Goal: Information Seeking & Learning: Answer question/provide support

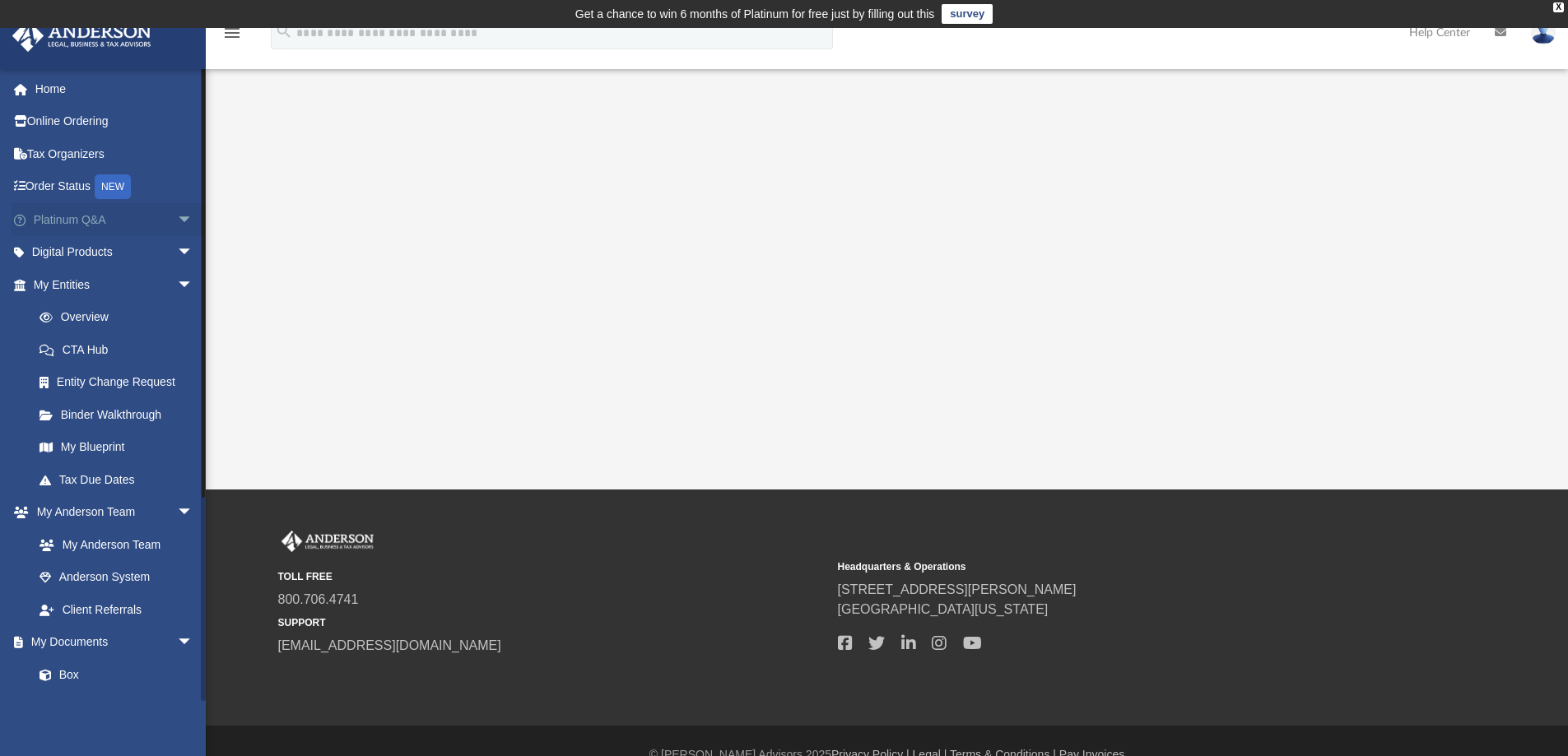
click at [177, 222] on span "arrow_drop_down" at bounding box center [193, 220] width 33 height 34
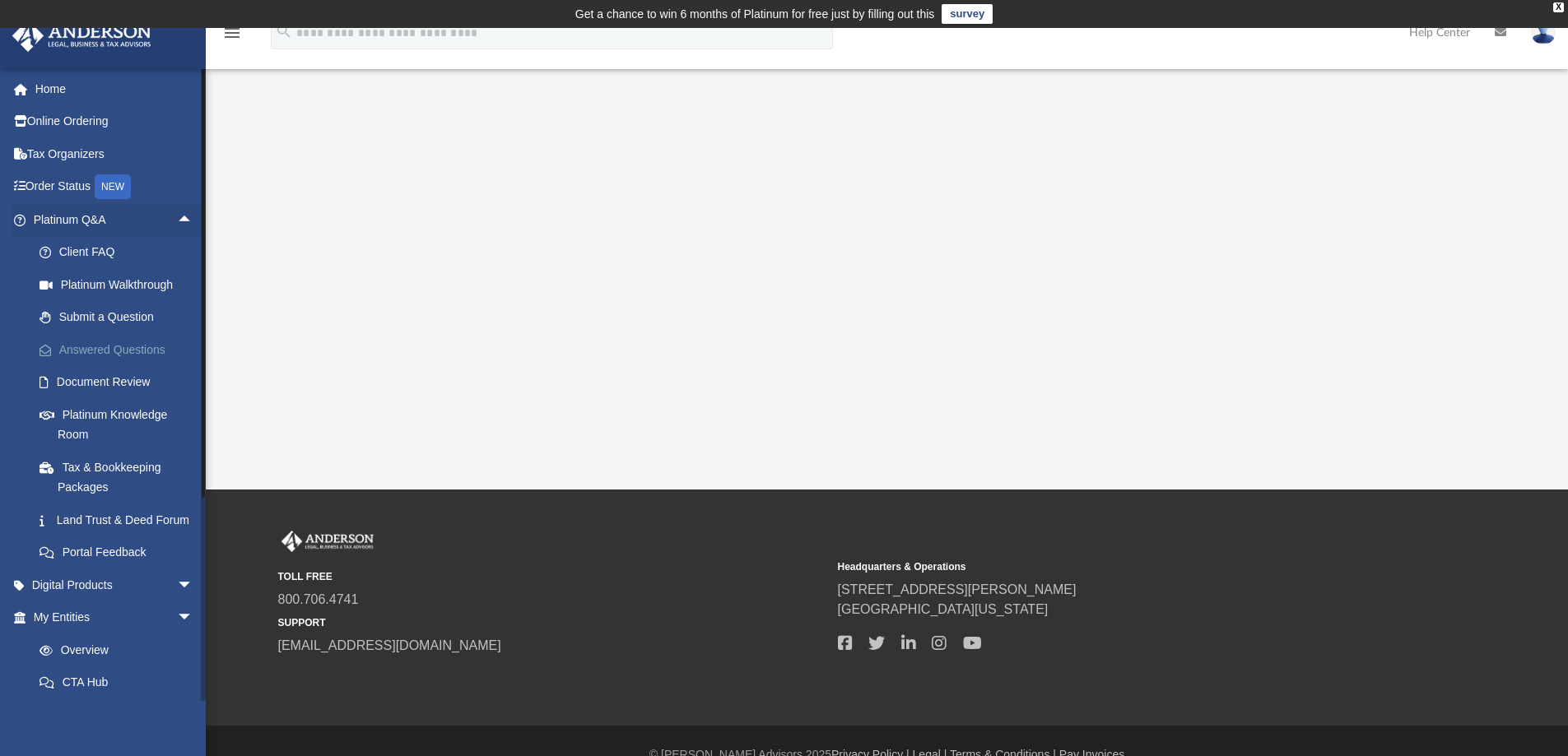
click at [146, 345] on link "Answered Questions" at bounding box center [120, 350] width 195 height 33
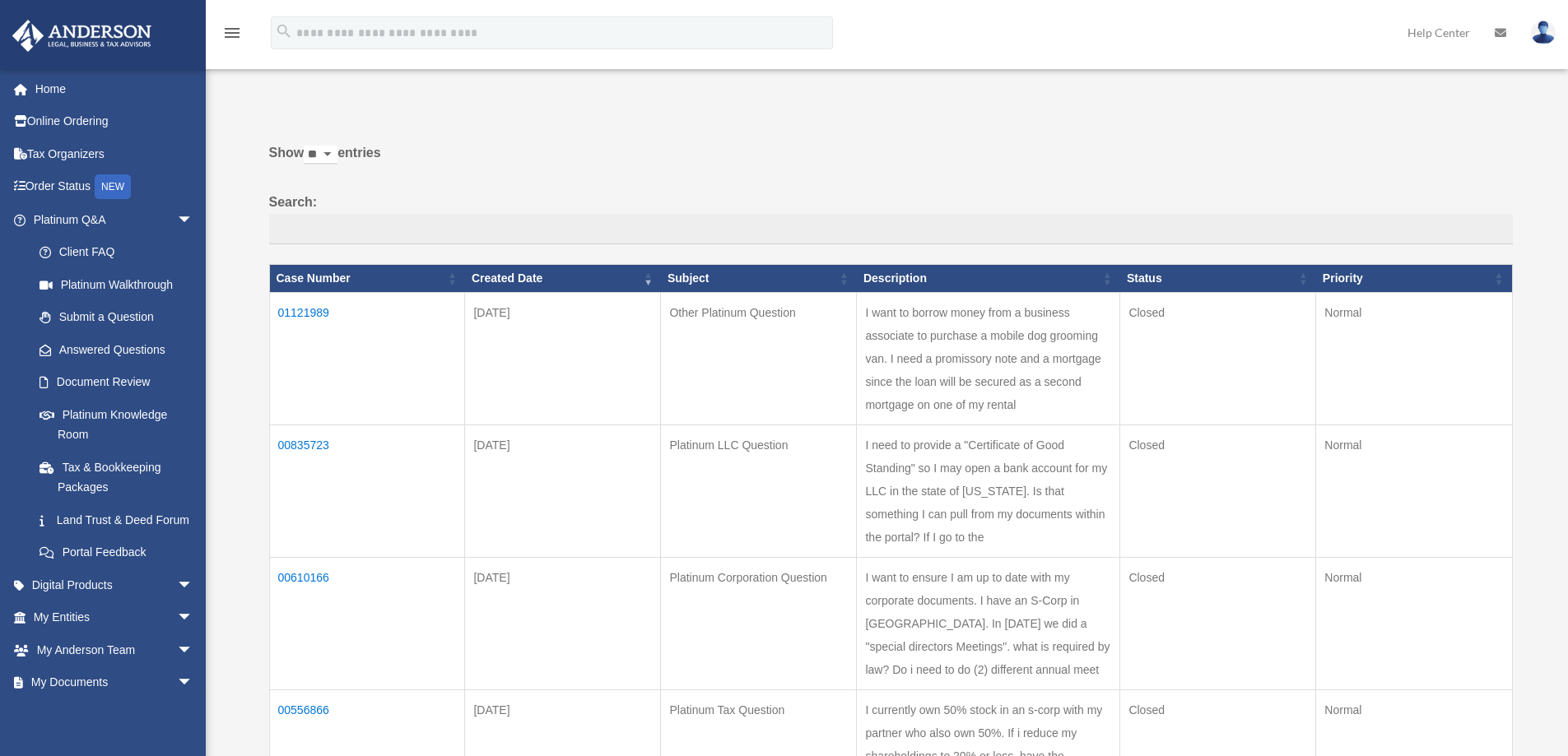
scroll to position [82, 0]
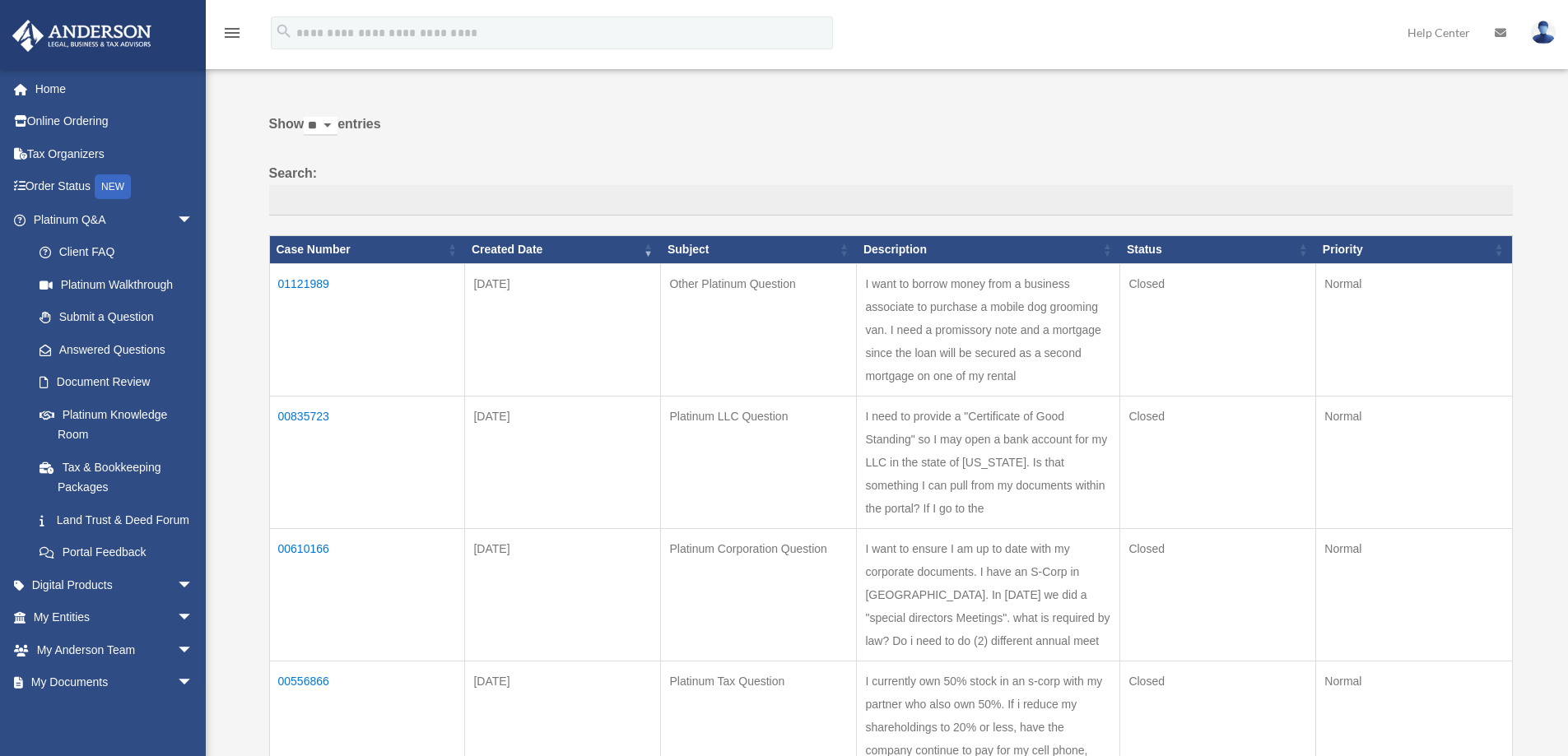
click at [931, 304] on td "I want to borrow money from a business associate to purchase a mobile dog groom…" at bounding box center [988, 329] width 263 height 133
click at [969, 301] on td "I want to borrow money from a business associate to purchase a mobile dog groom…" at bounding box center [988, 329] width 263 height 133
drag, startPoint x: 969, startPoint y: 301, endPoint x: 981, endPoint y: 320, distance: 22.5
click at [969, 301] on td "I want to borrow money from a business associate to purchase a mobile dog groom…" at bounding box center [988, 329] width 263 height 133
click at [1066, 396] on td "I want to borrow money from a business associate to purchase a mobile dog groom…" at bounding box center [988, 329] width 263 height 133
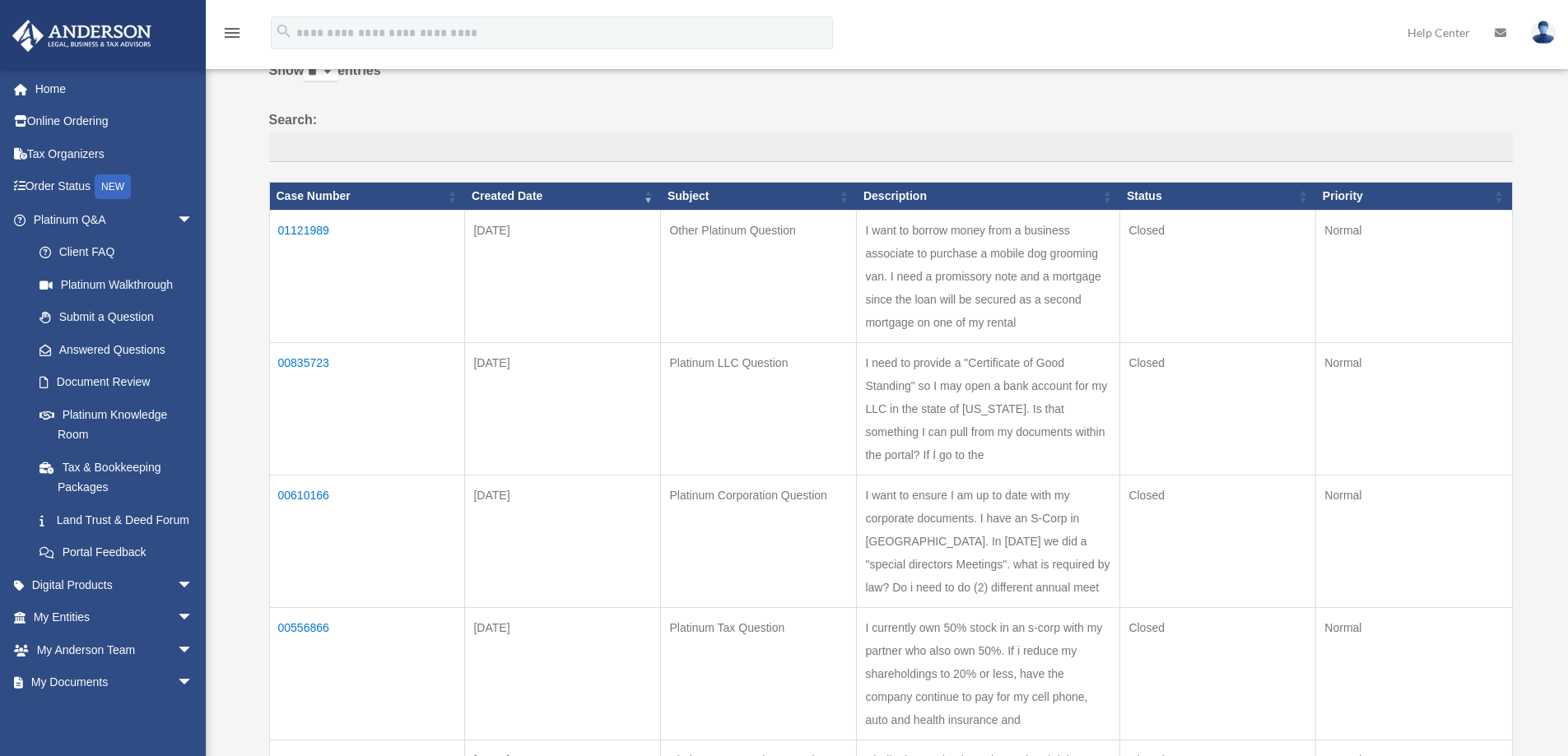
scroll to position [165, 0]
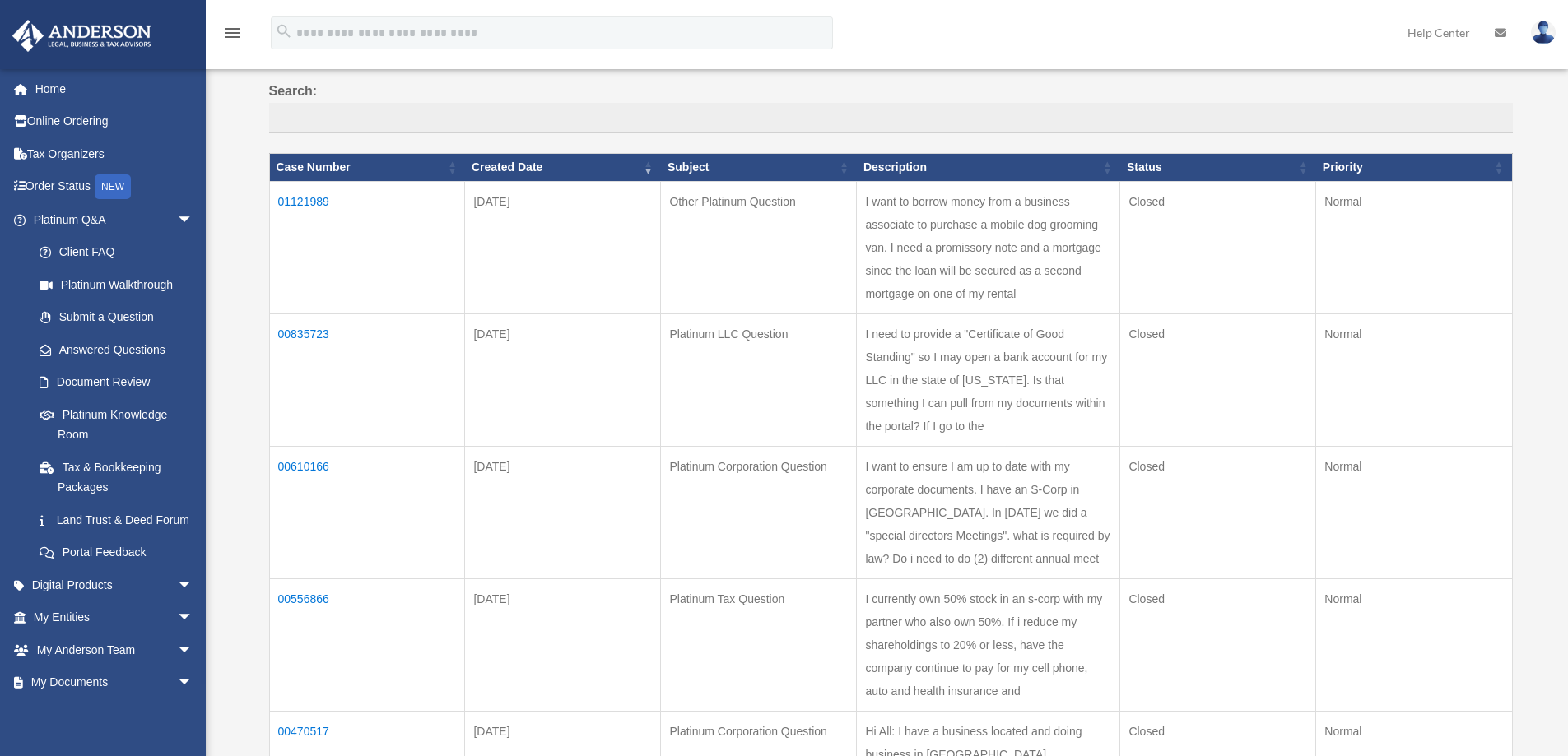
click at [323, 198] on td "01121989" at bounding box center [368, 247] width 196 height 133
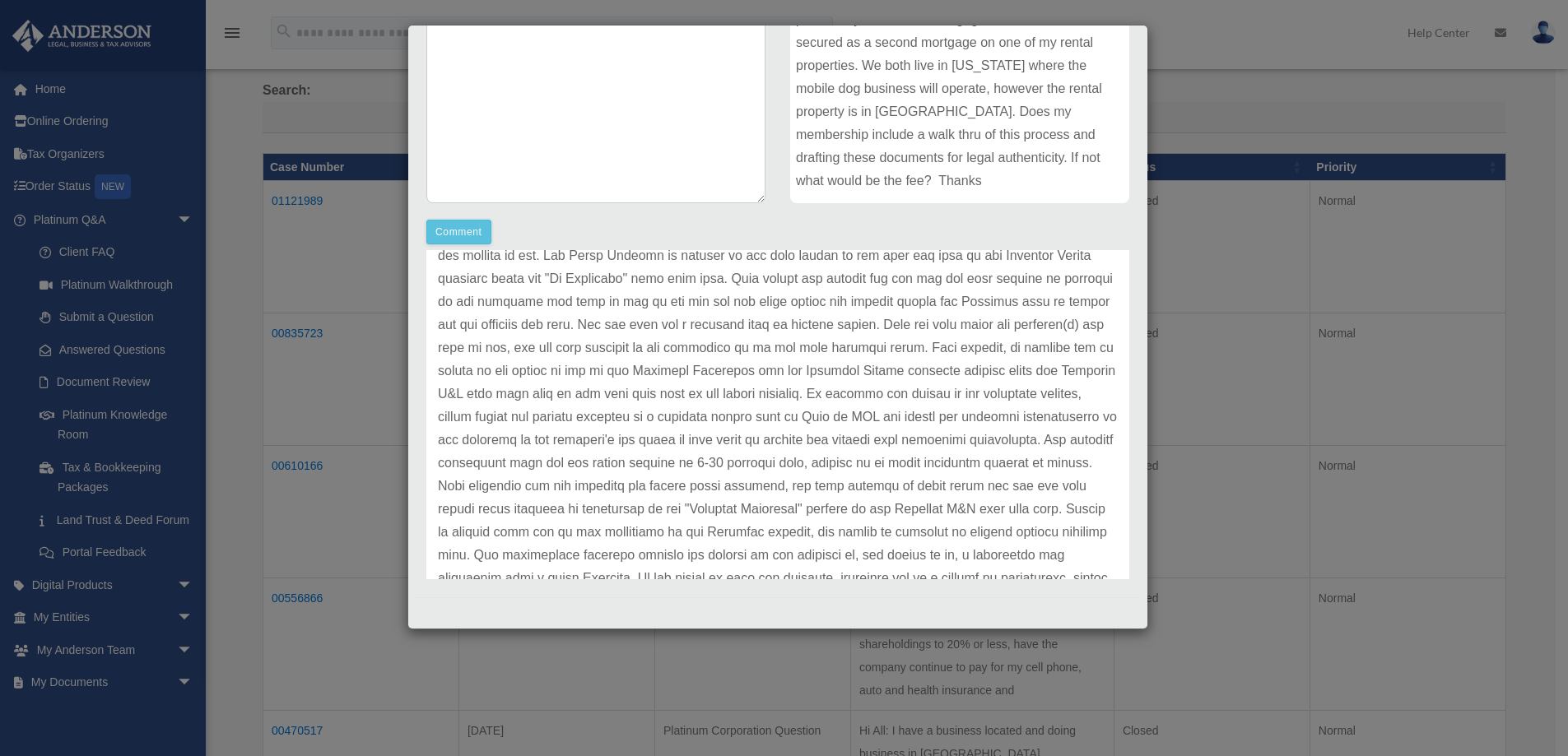
scroll to position [0, 0]
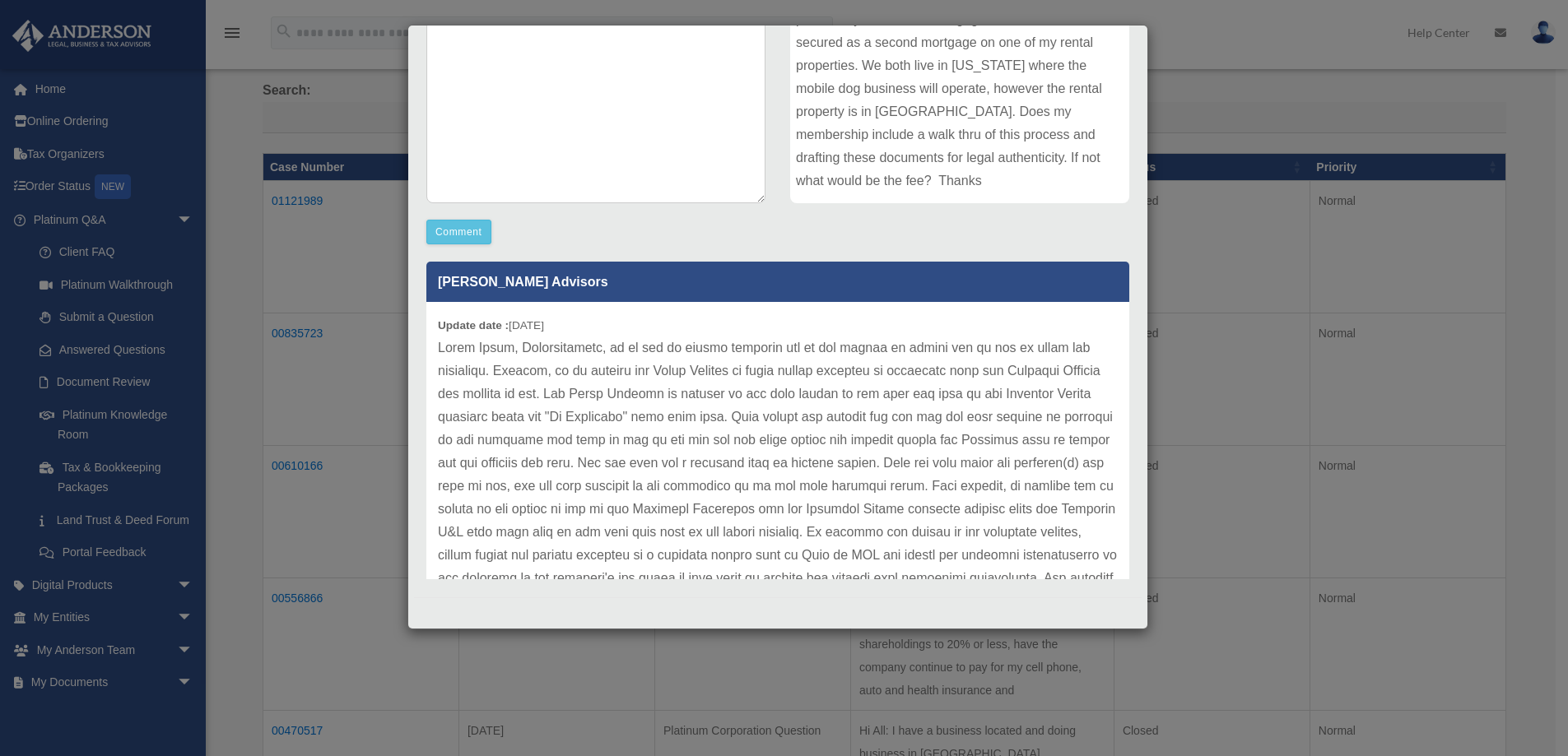
drag, startPoint x: 1252, startPoint y: 331, endPoint x: 1233, endPoint y: 325, distance: 19.9
click at [1248, 329] on div "Case Detail × Other Platinum Question Case Number 01121989 Created Date Septemb…" at bounding box center [784, 378] width 1568 height 756
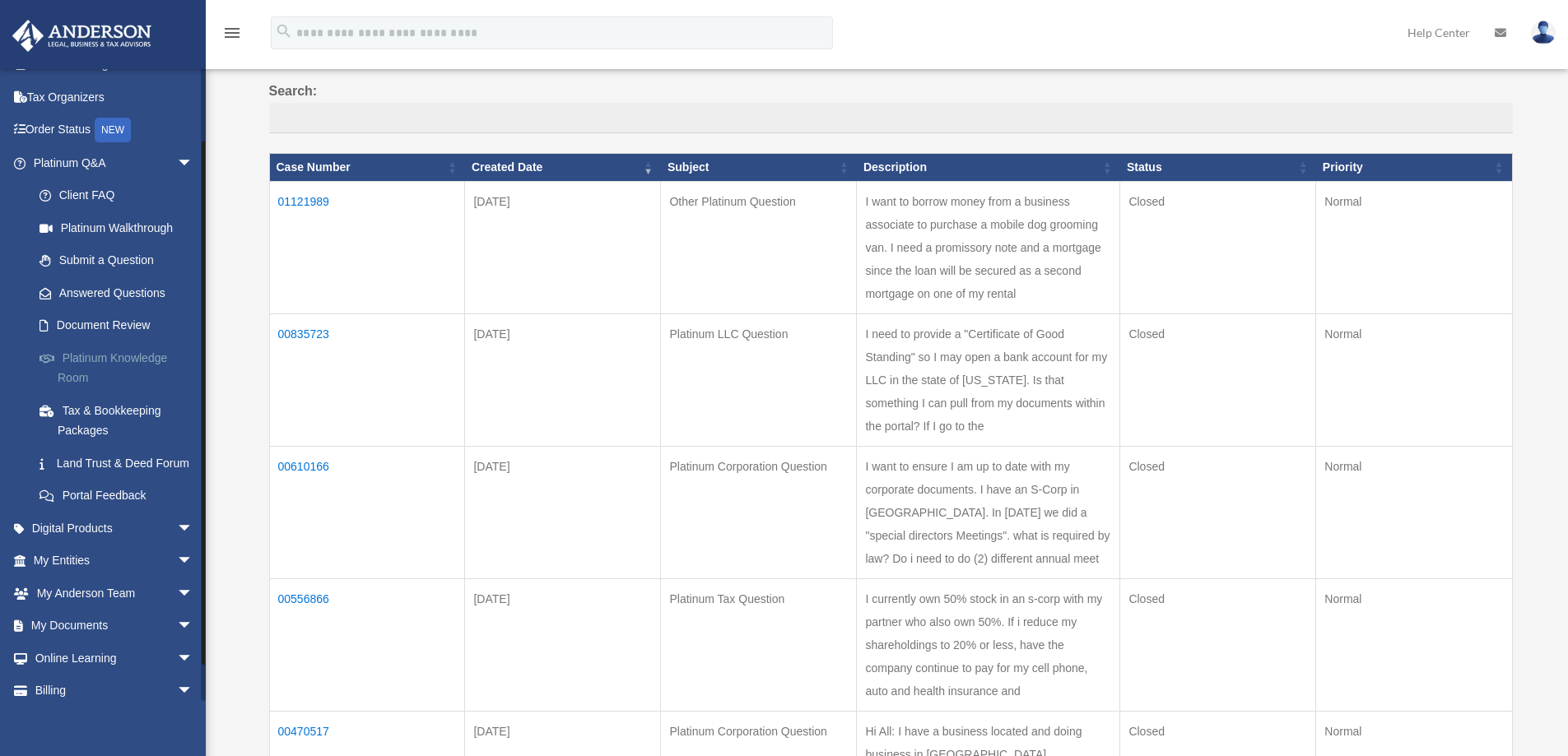
scroll to position [82, 0]
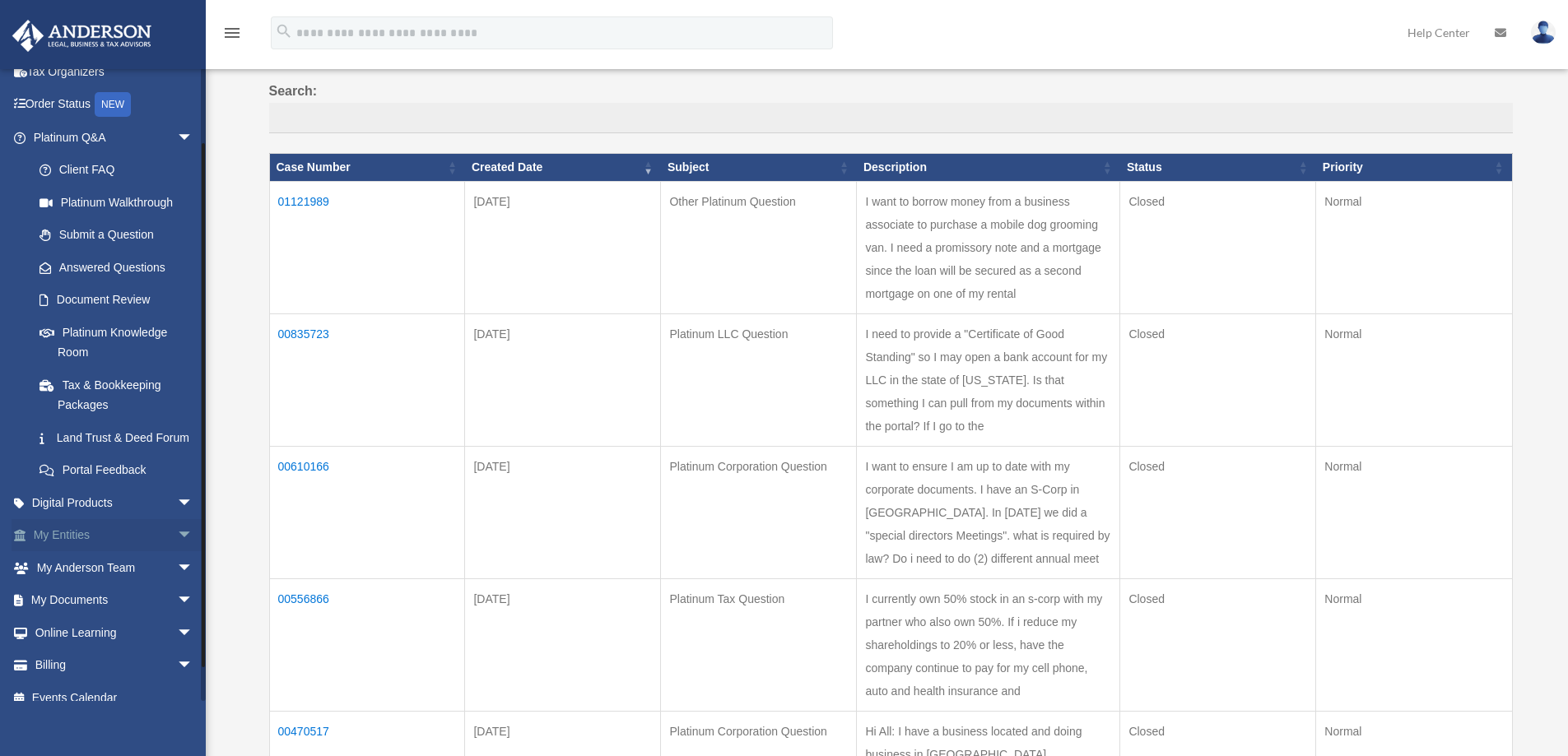
click at [177, 551] on span "arrow_drop_down" at bounding box center [193, 535] width 33 height 34
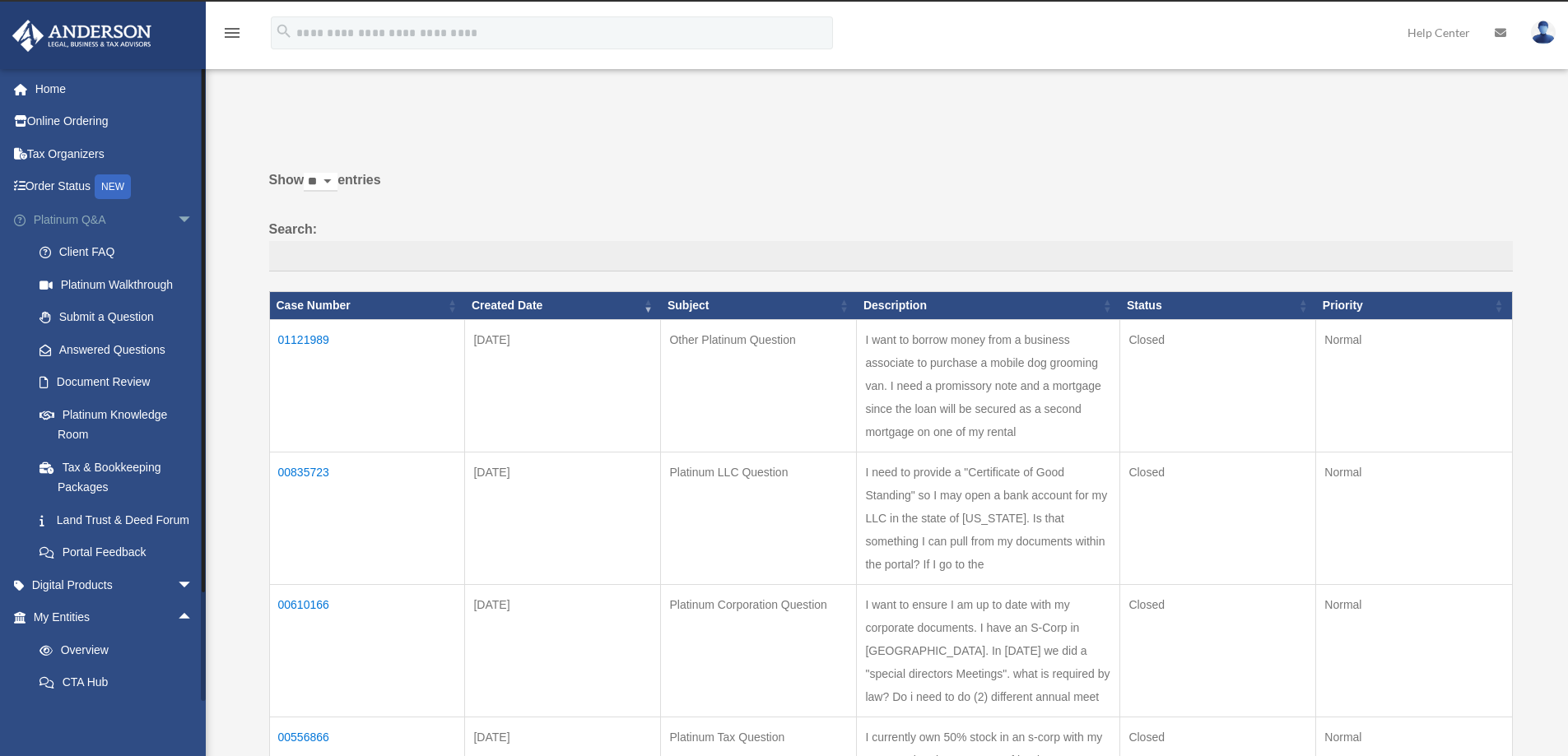
scroll to position [0, 0]
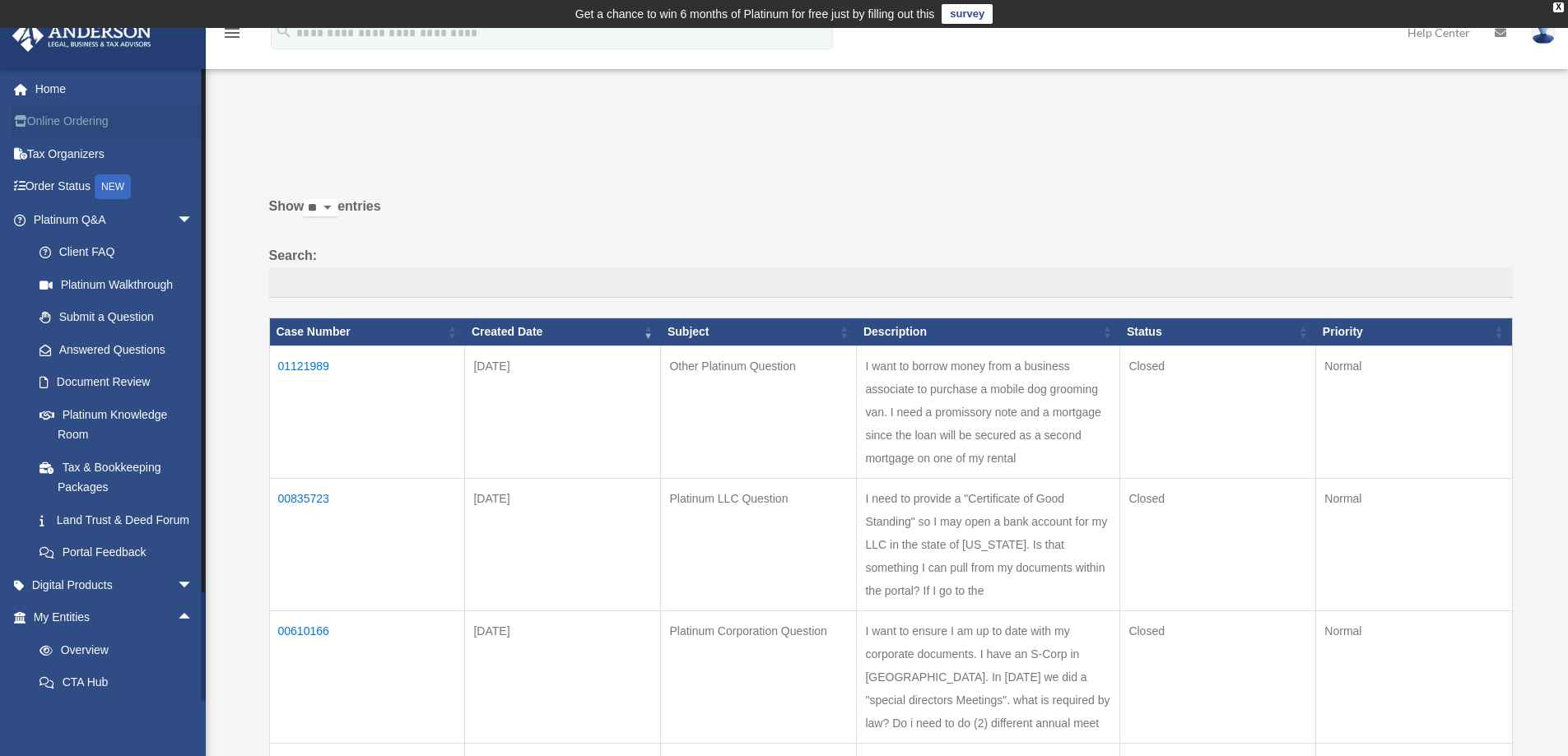
click at [86, 116] on link "Online Ordering" at bounding box center [115, 122] width 206 height 33
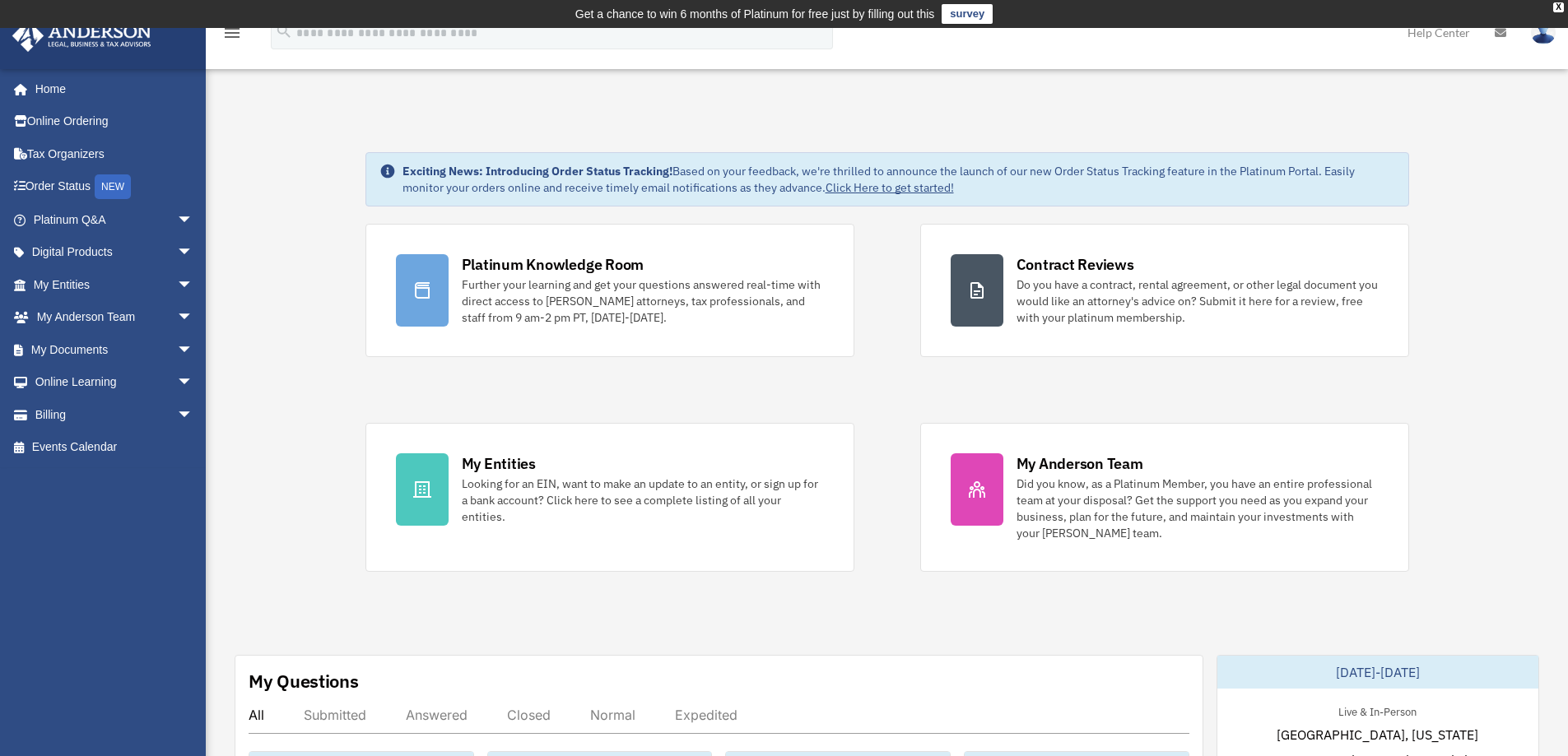
click at [227, 32] on icon "menu" at bounding box center [232, 33] width 20 height 20
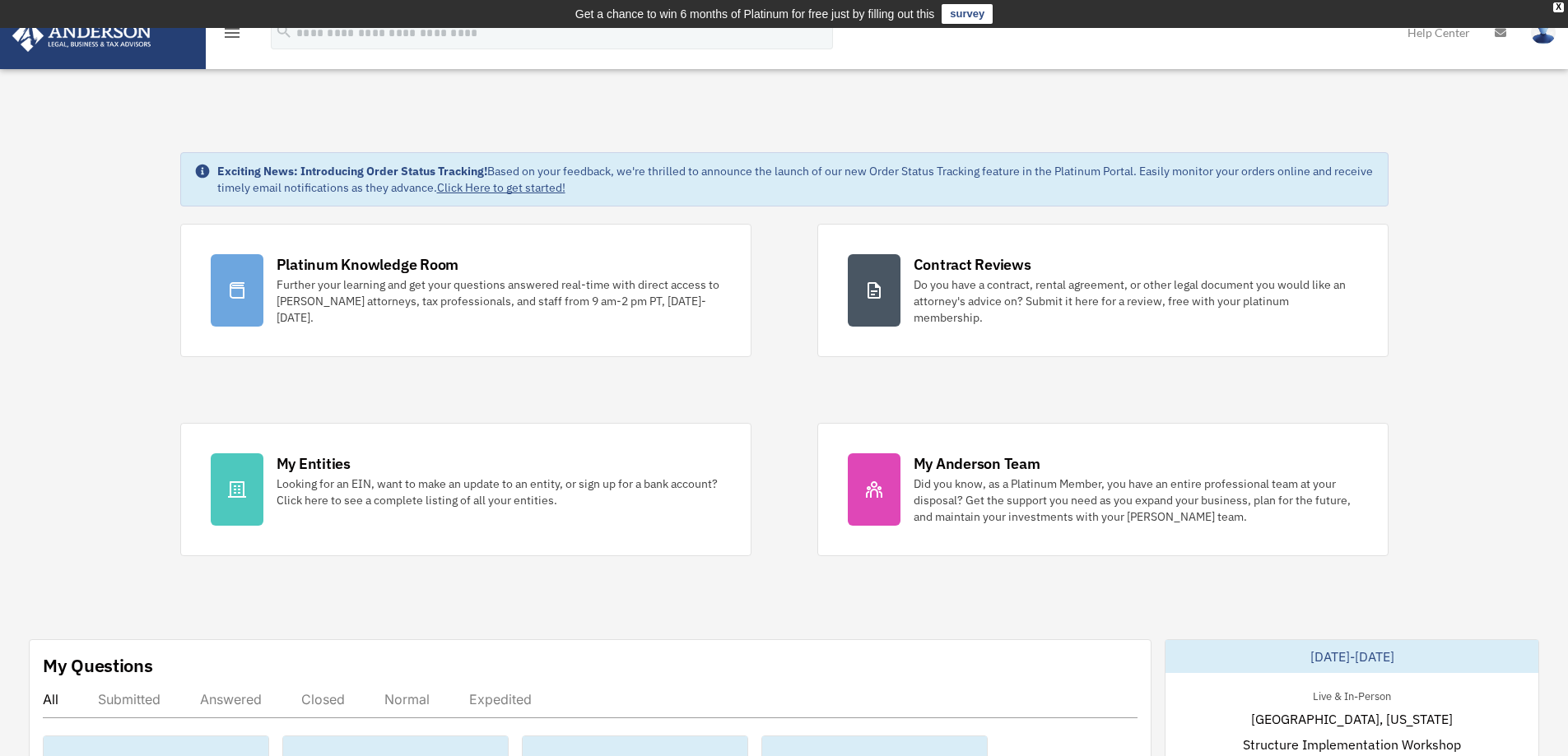
click at [111, 34] on img at bounding box center [82, 36] width 149 height 32
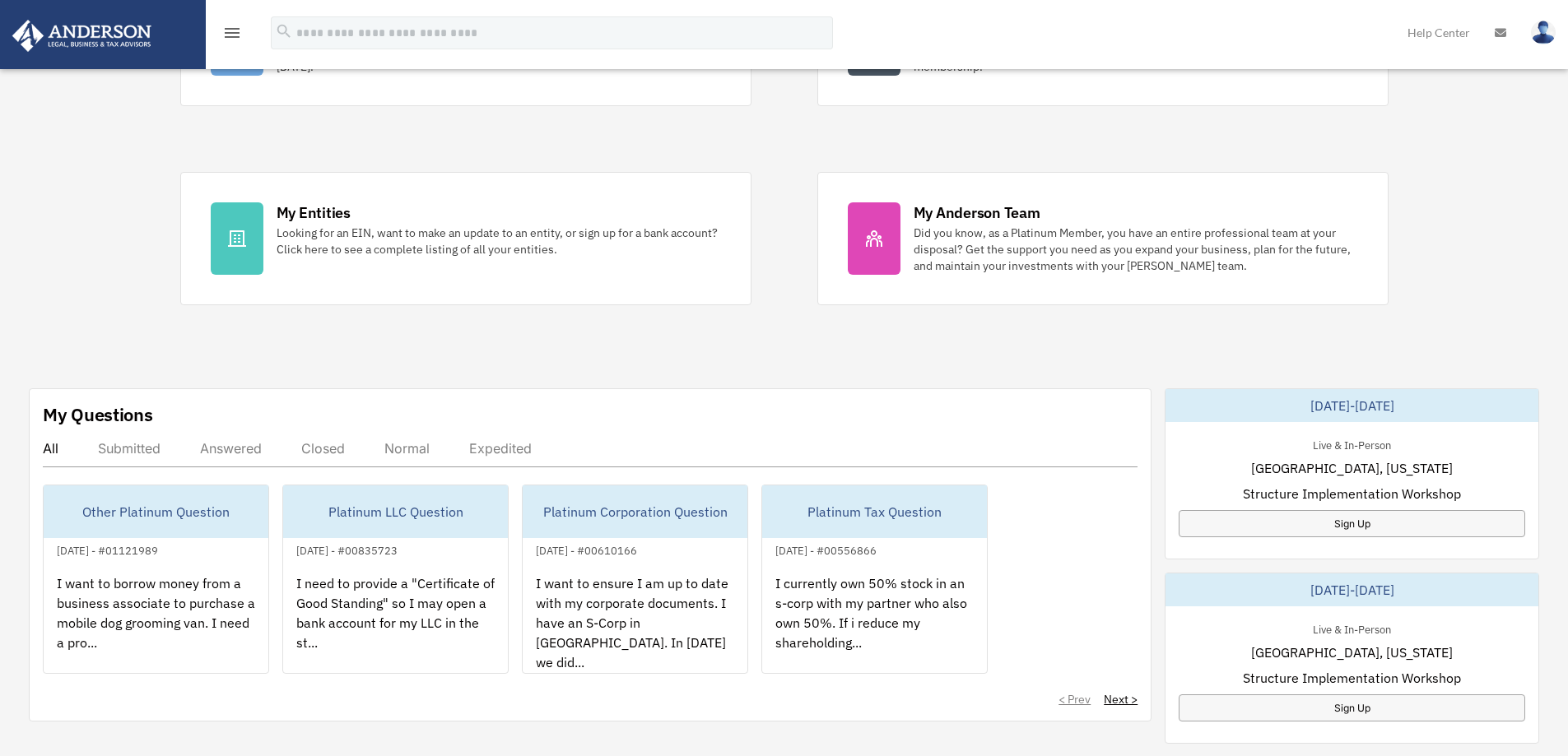
scroll to position [494, 0]
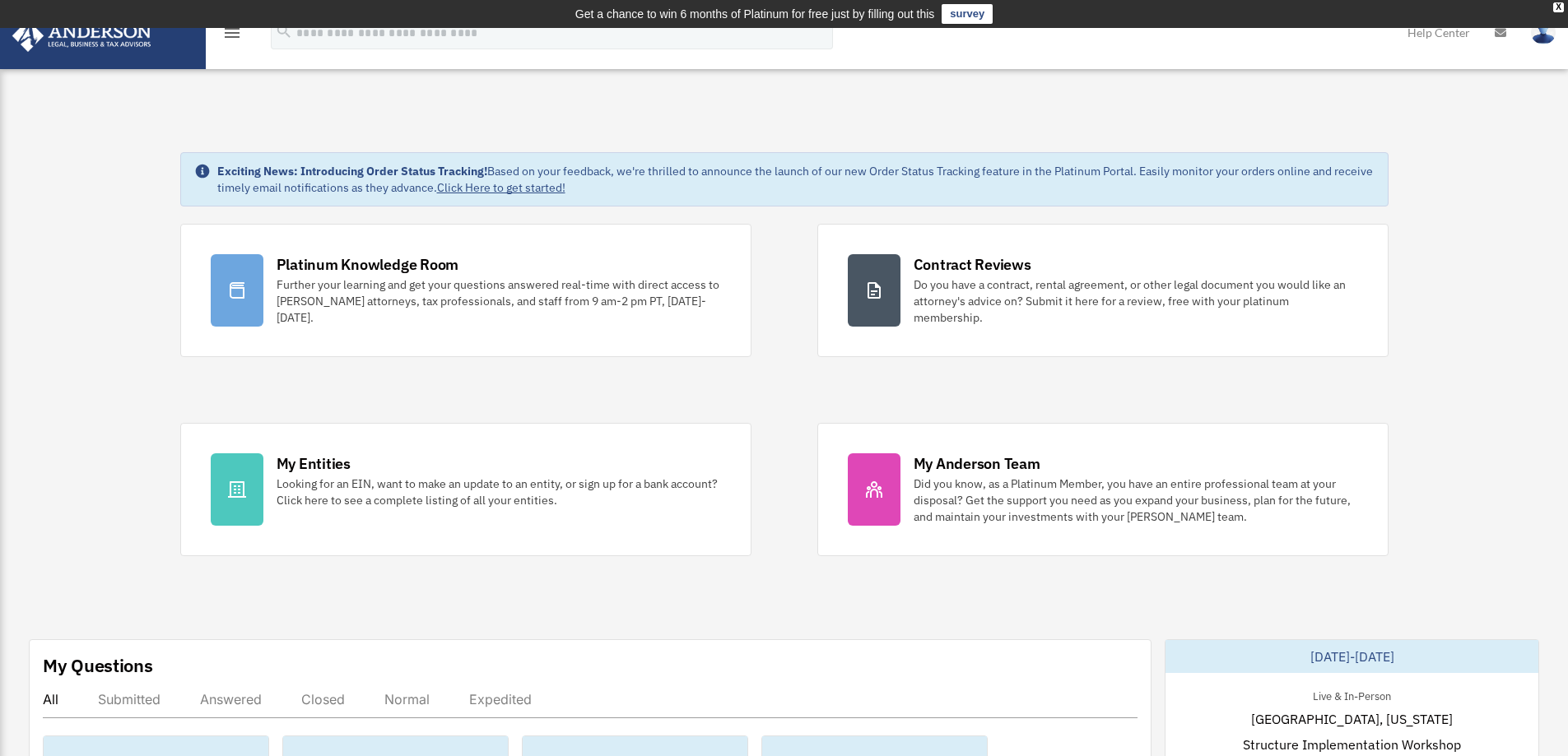
click at [73, 36] on img at bounding box center [82, 36] width 149 height 32
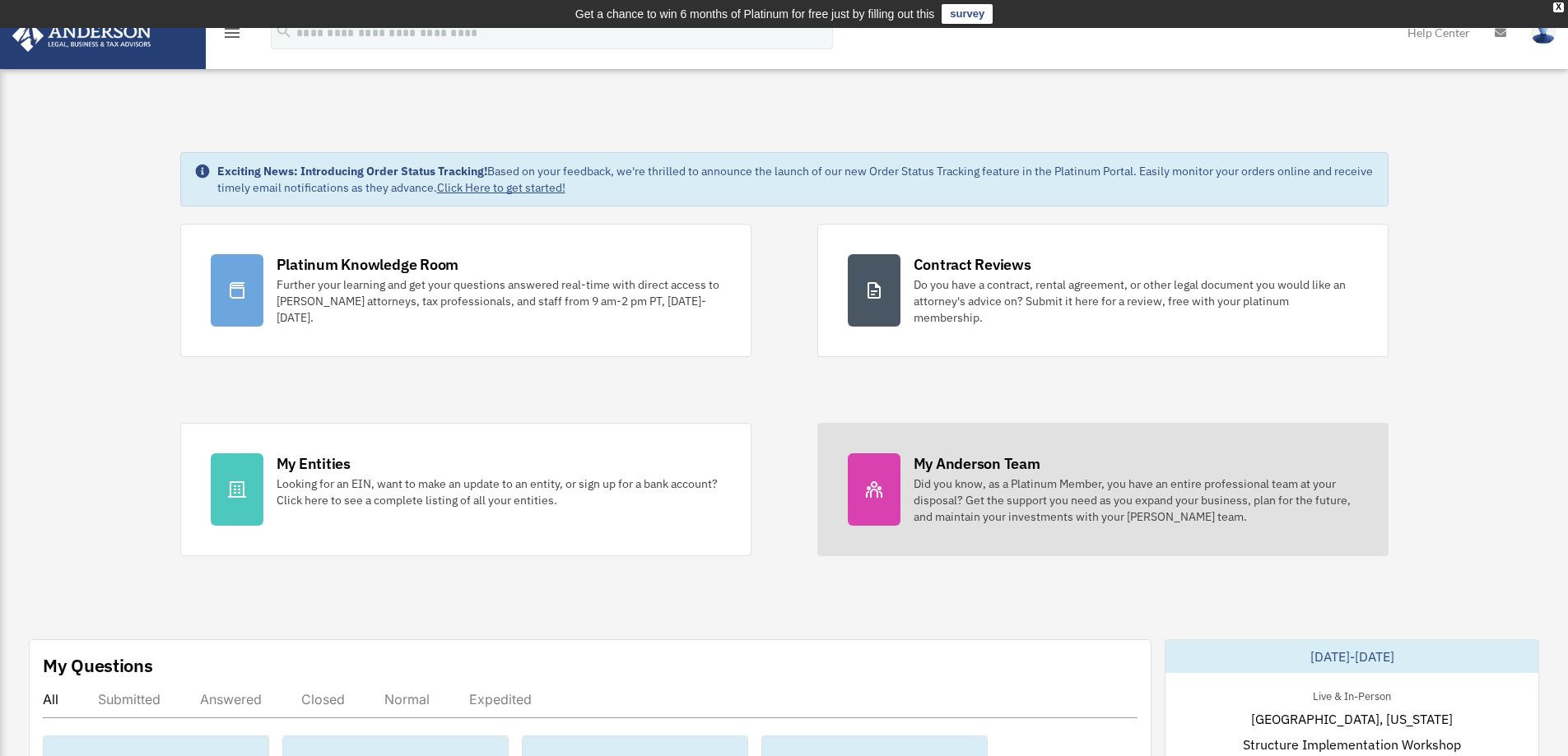
click at [958, 463] on div "My Anderson Team" at bounding box center [977, 464] width 127 height 20
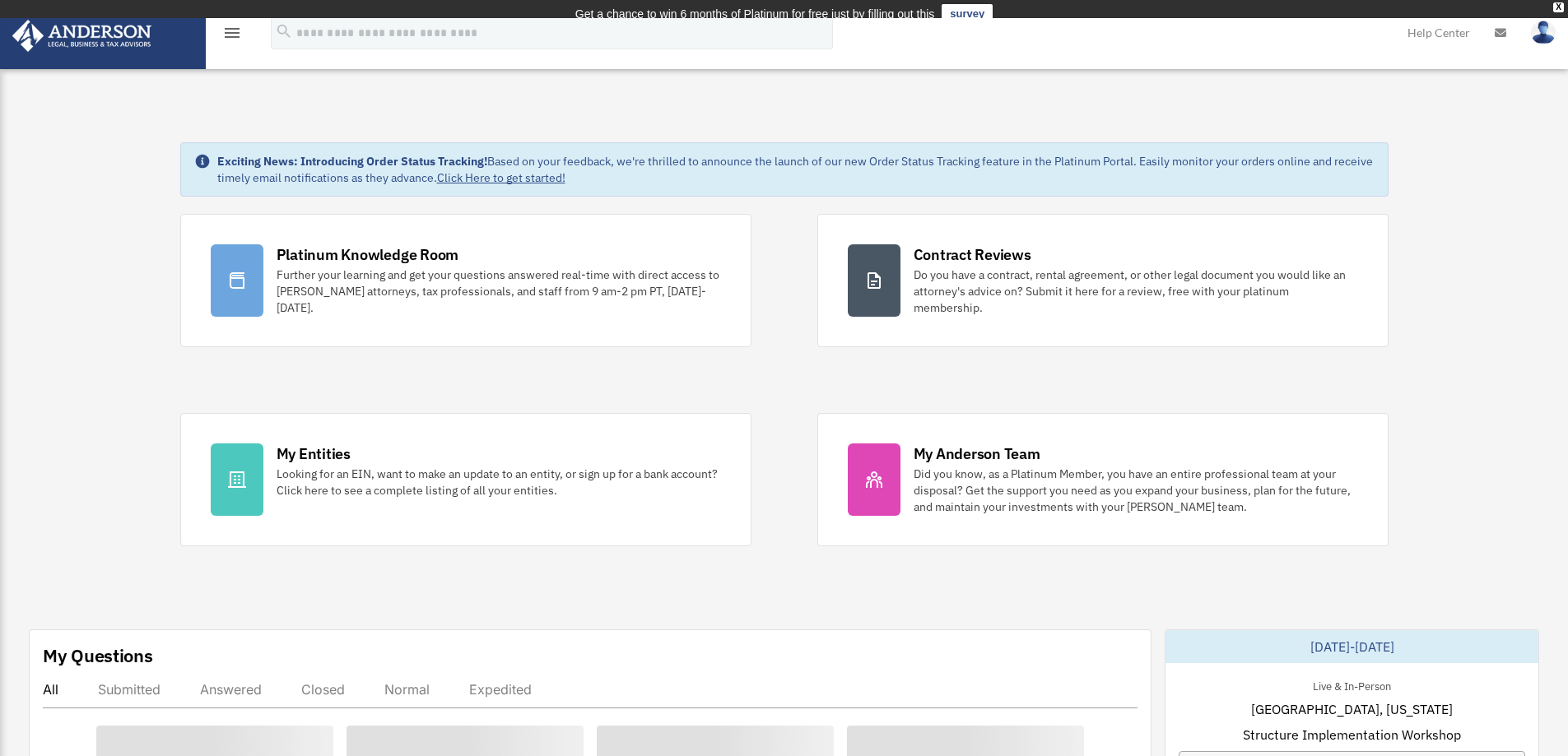
click at [116, 35] on img at bounding box center [82, 36] width 149 height 32
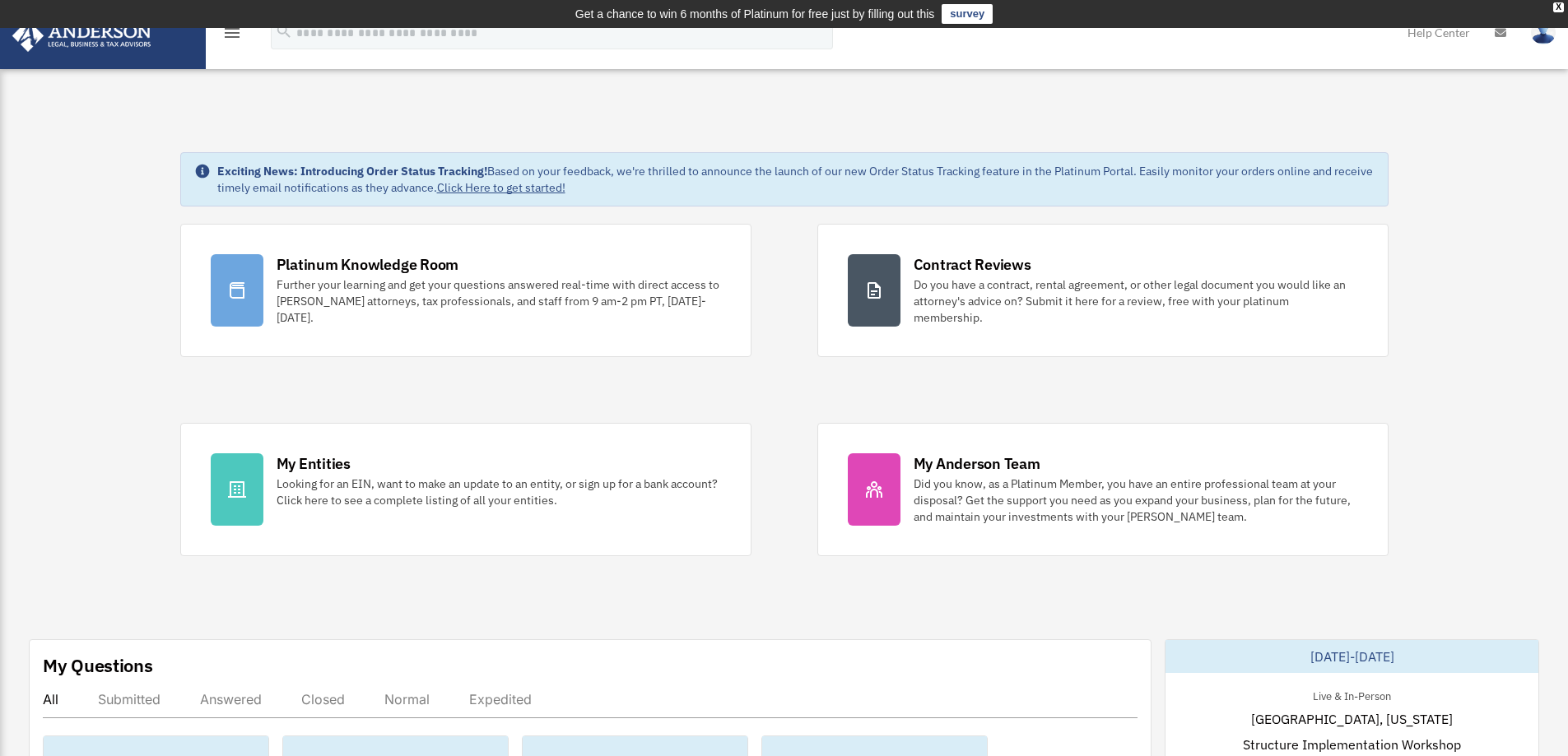
click at [90, 33] on img at bounding box center [82, 36] width 149 height 32
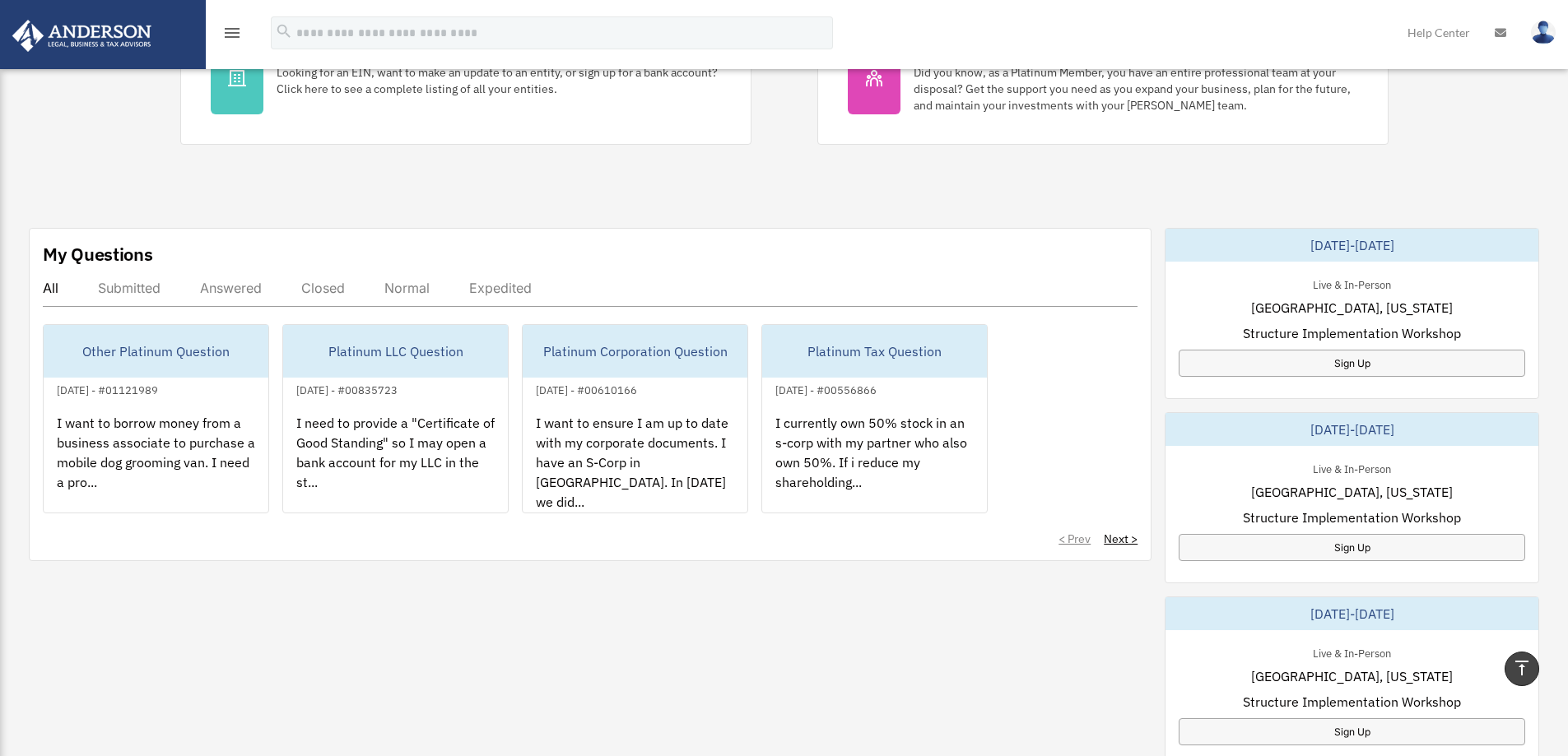
scroll to position [228, 0]
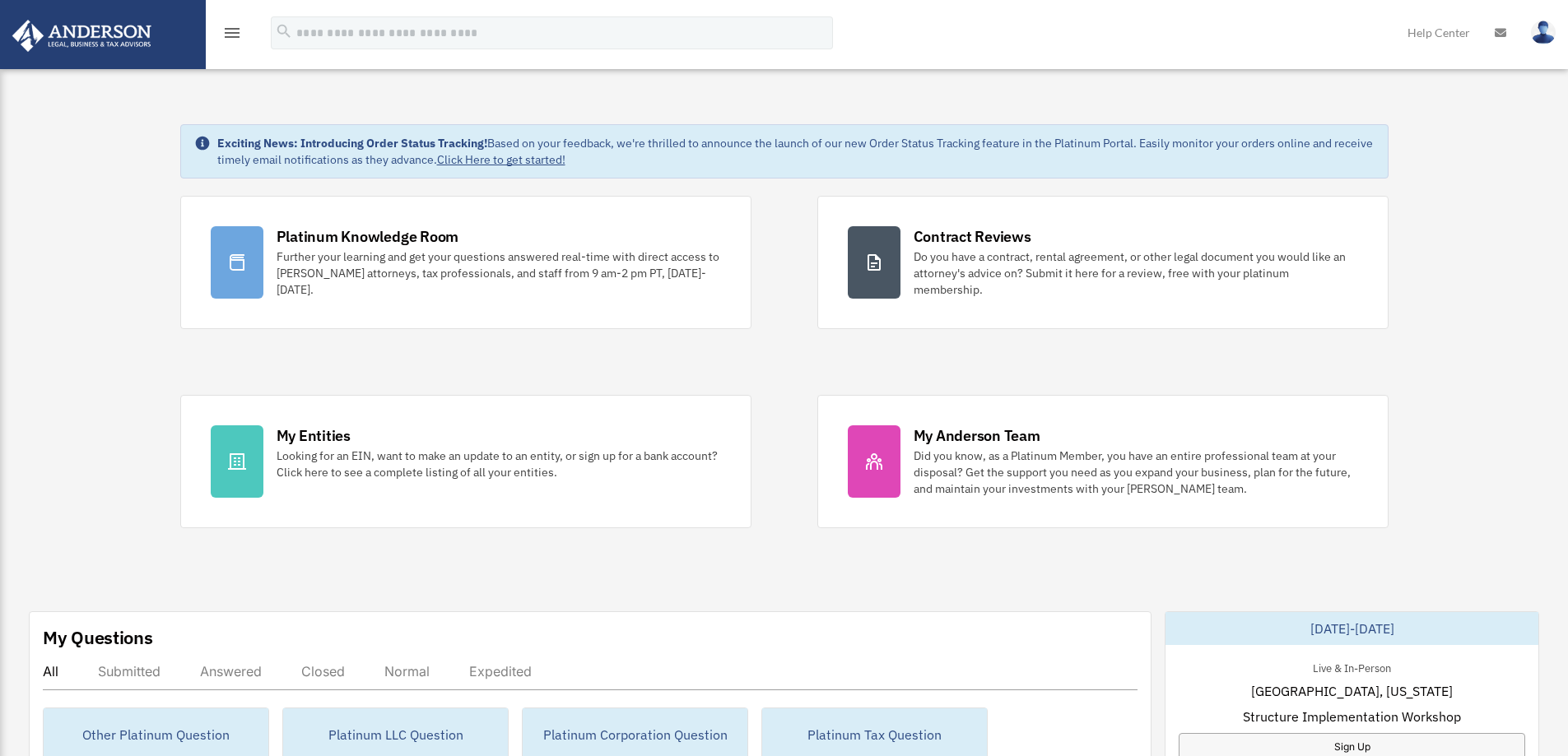
click at [106, 28] on img at bounding box center [82, 36] width 149 height 32
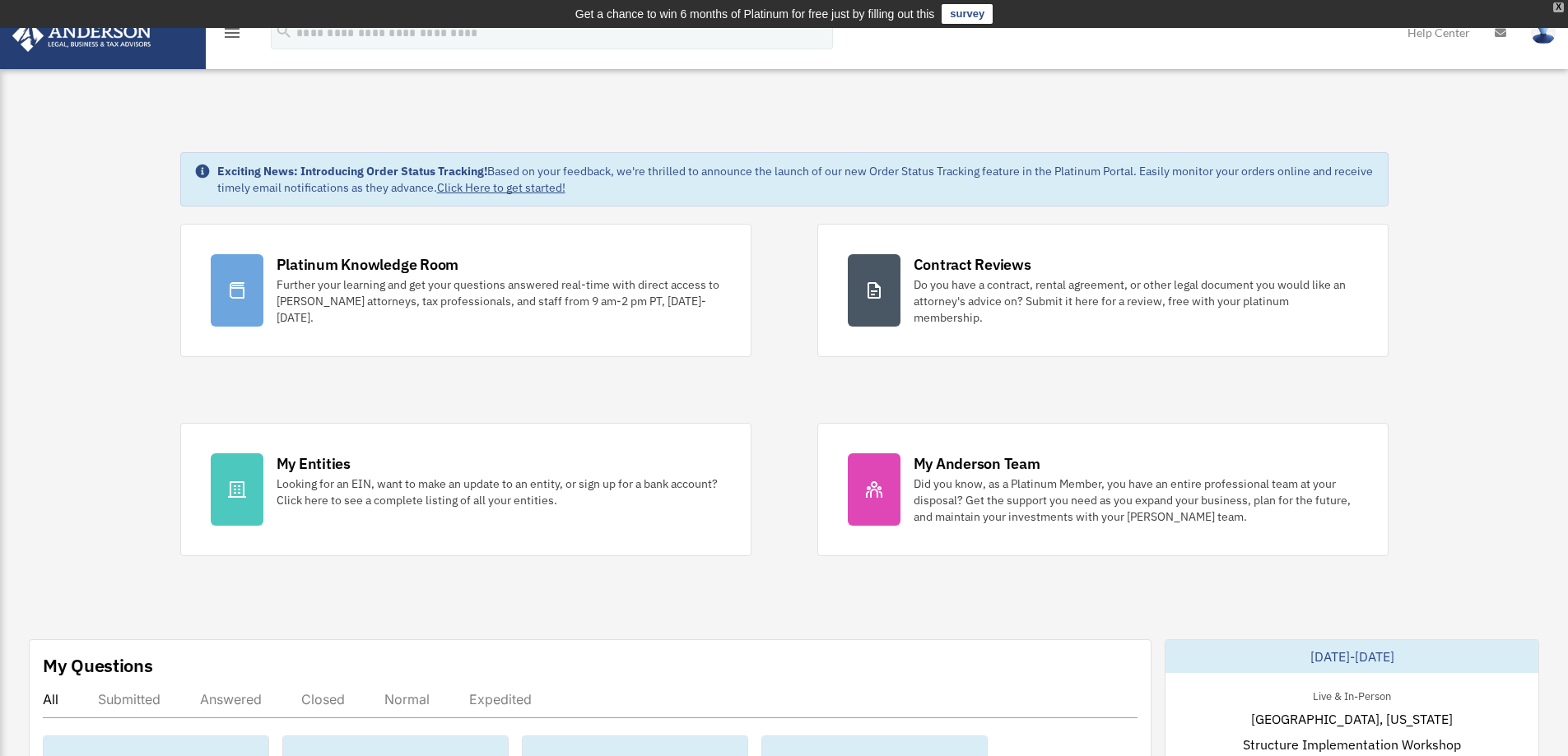
click at [1558, 3] on div "X" at bounding box center [1559, 7] width 11 height 10
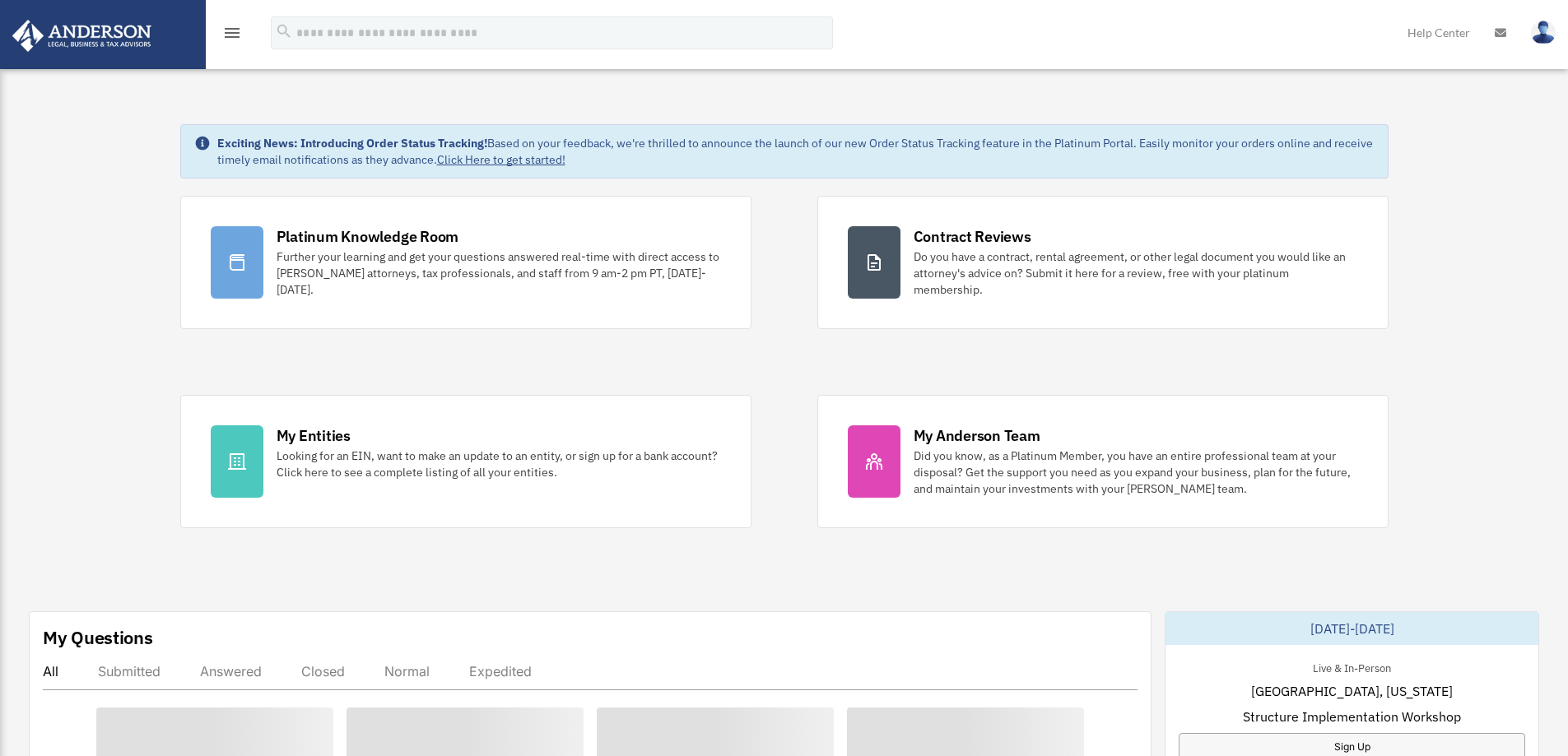
click at [240, 34] on icon "menu" at bounding box center [232, 33] width 20 height 20
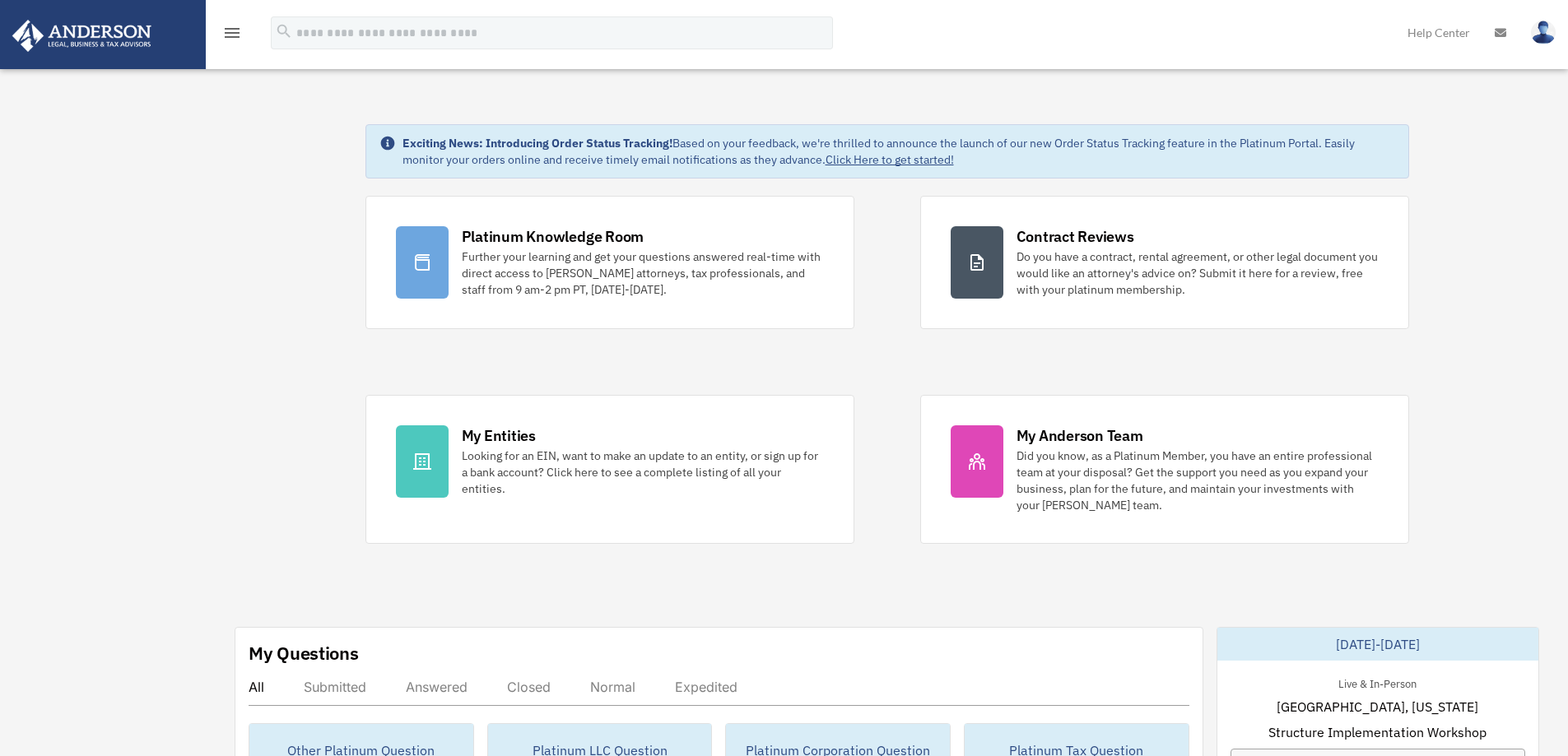
click at [107, 30] on img at bounding box center [82, 36] width 149 height 32
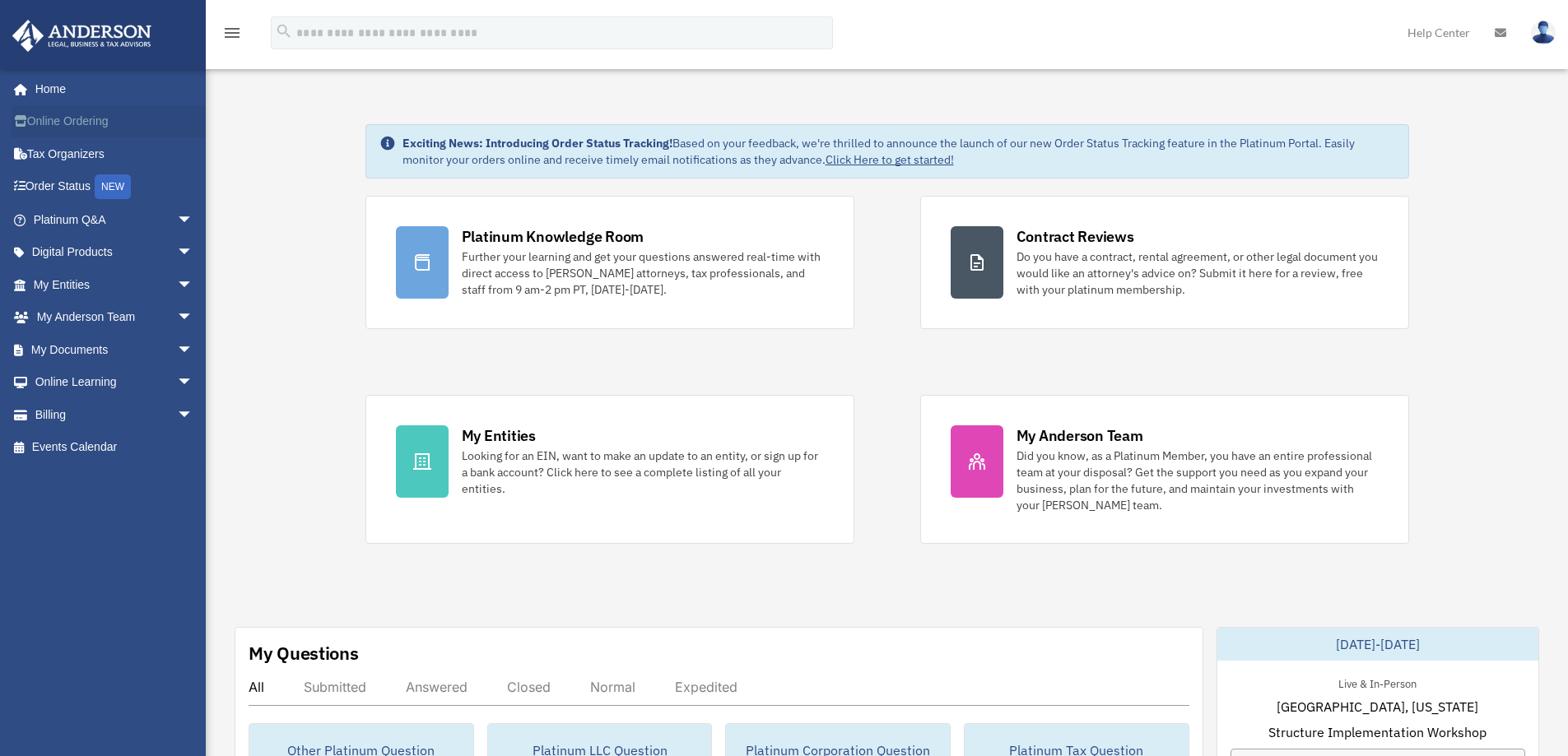
click at [87, 122] on link "Online Ordering" at bounding box center [115, 122] width 206 height 33
